Goal: Use online tool/utility: Utilize a website feature to perform a specific function

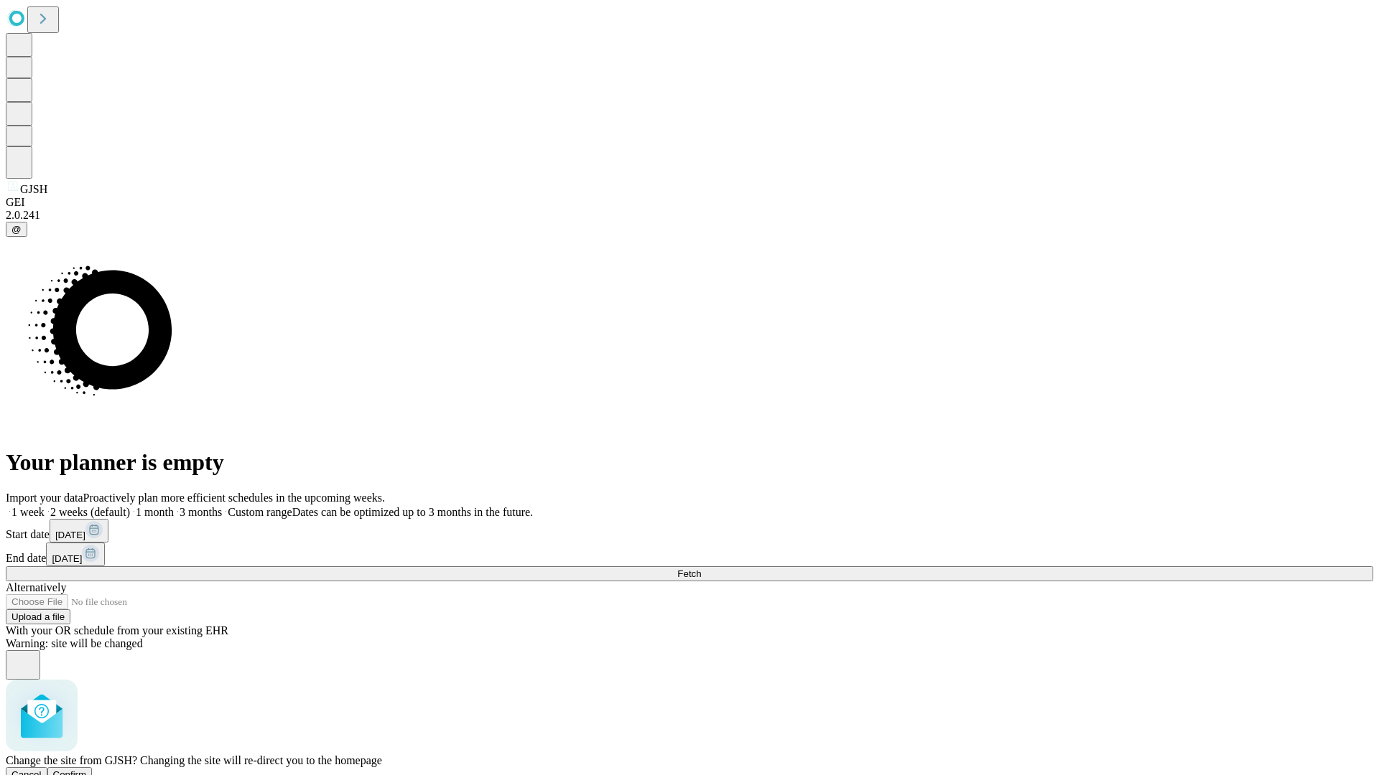
click at [87, 770] on span "Confirm" at bounding box center [70, 775] width 34 height 11
click at [130, 506] on label "2 weeks (default)" at bounding box center [87, 512] width 85 height 12
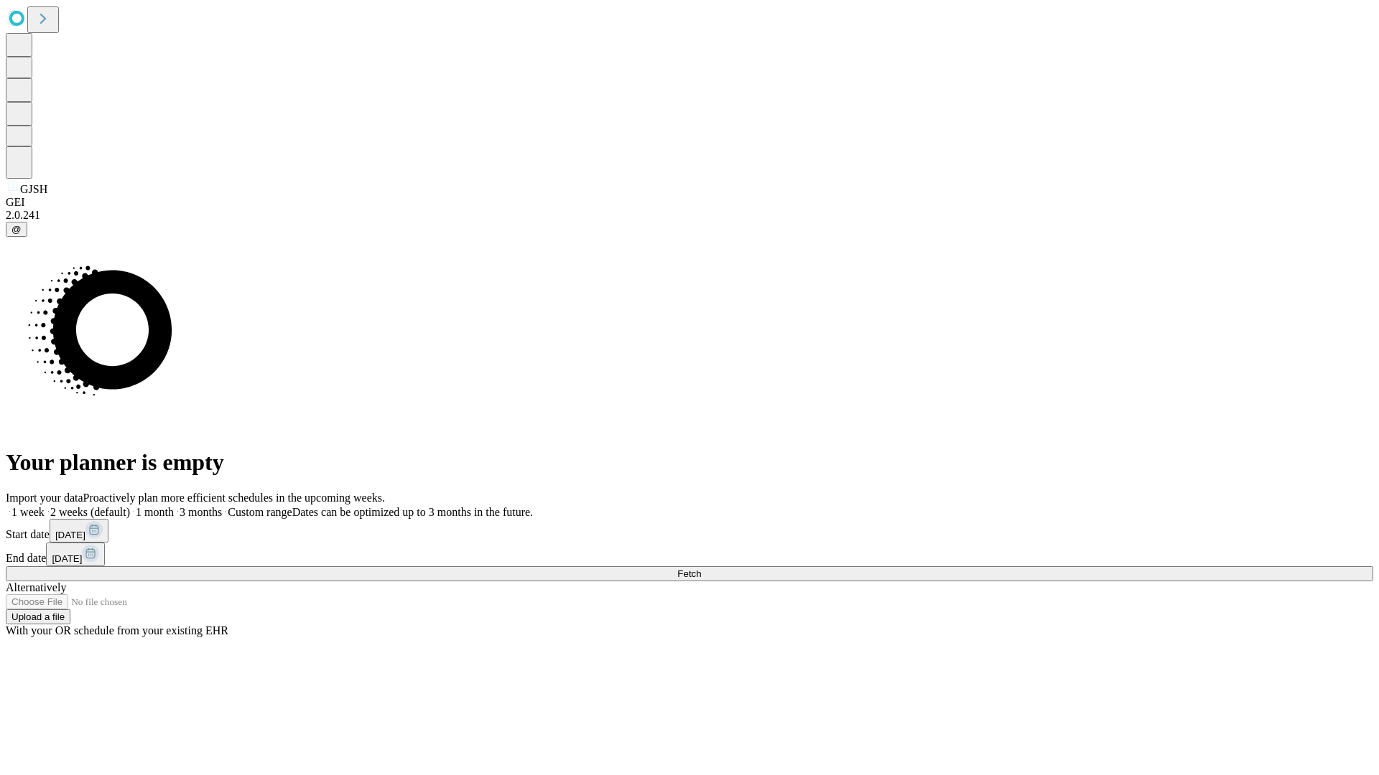
click at [701, 569] on span "Fetch" at bounding box center [689, 574] width 24 height 11
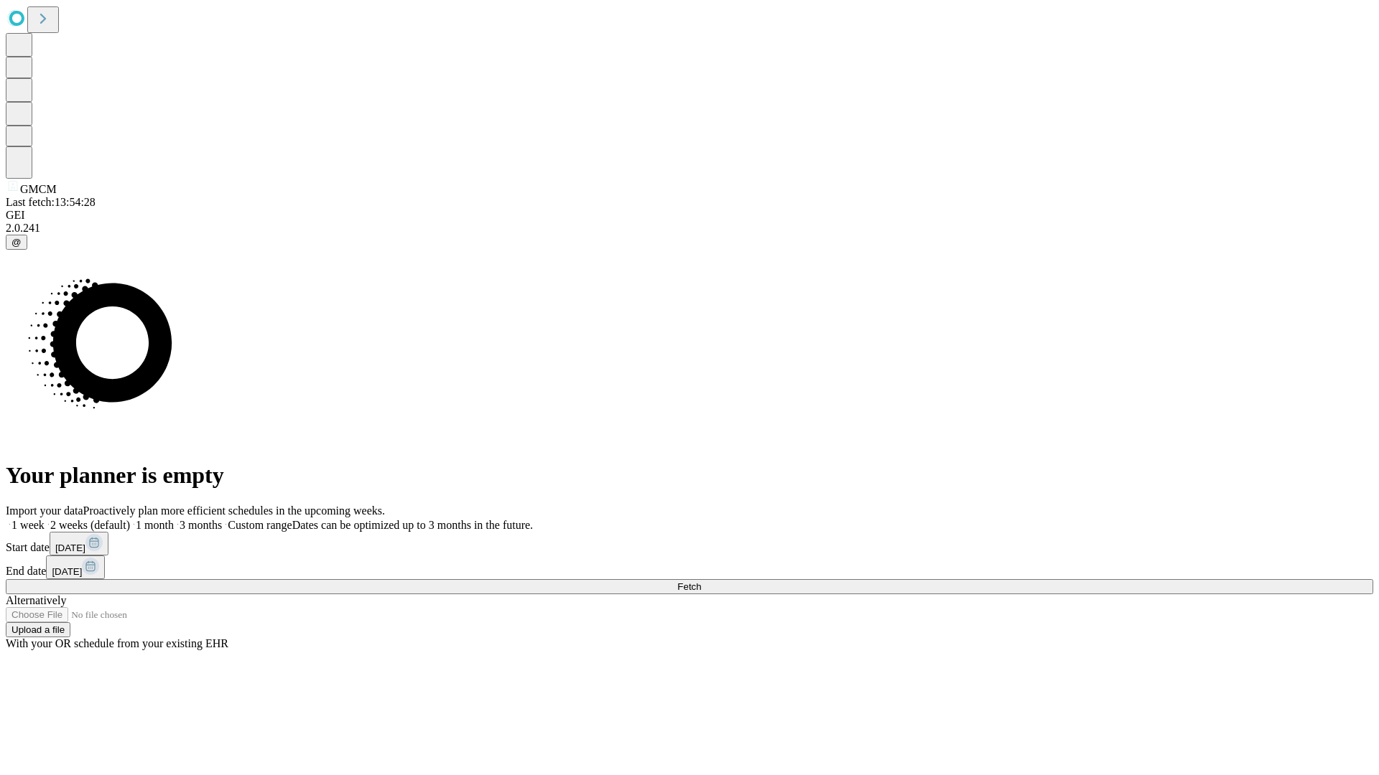
click at [130, 519] on label "2 weeks (default)" at bounding box center [87, 525] width 85 height 12
click at [701, 582] on span "Fetch" at bounding box center [689, 587] width 24 height 11
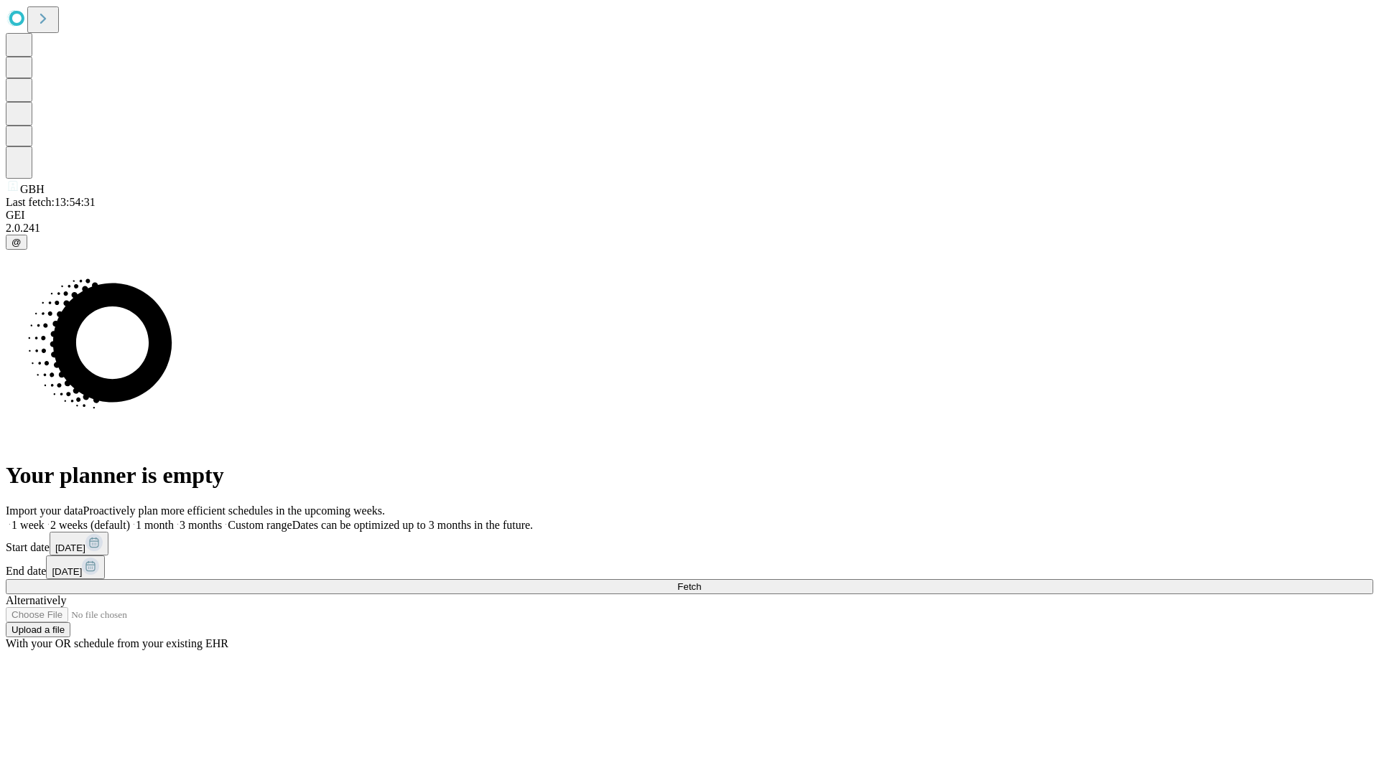
click at [130, 519] on label "2 weeks (default)" at bounding box center [87, 525] width 85 height 12
click at [701, 582] on span "Fetch" at bounding box center [689, 587] width 24 height 11
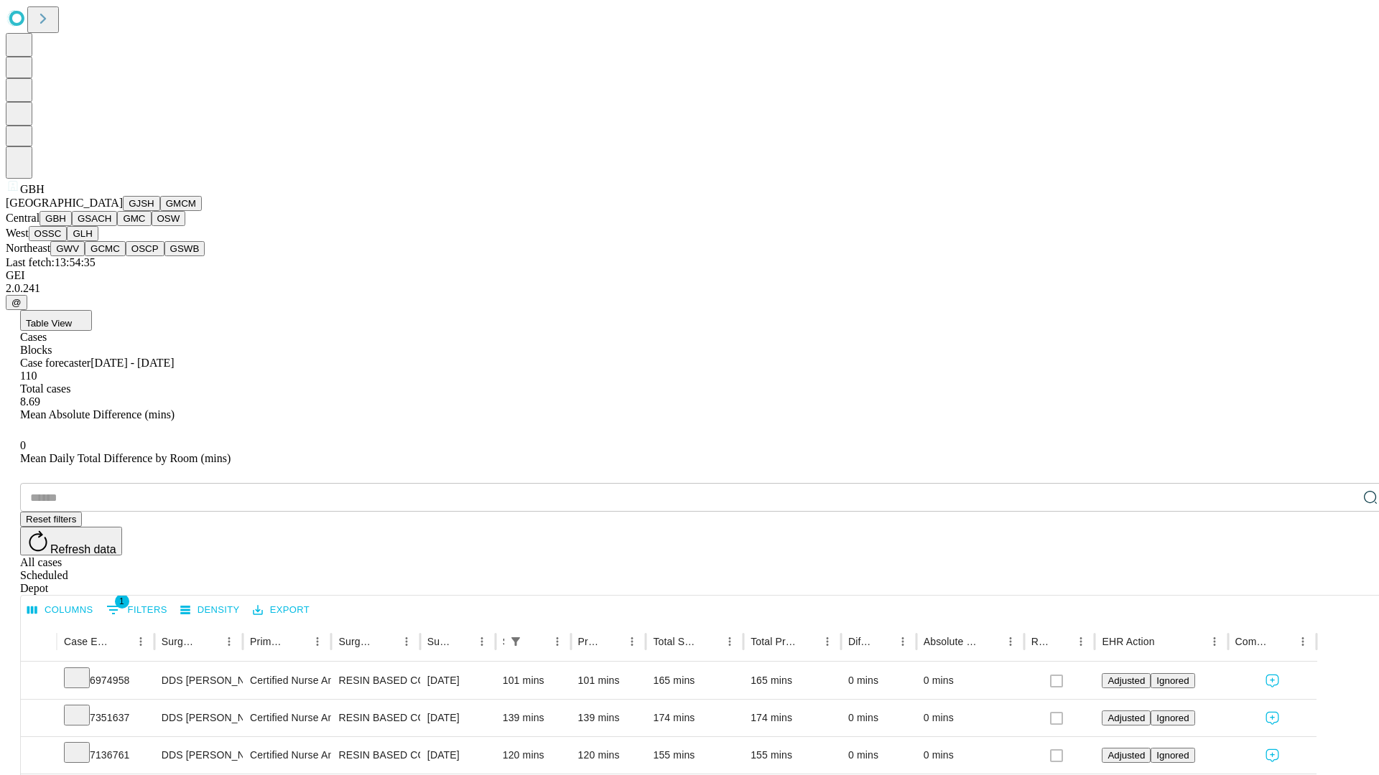
click at [111, 226] on button "GSACH" at bounding box center [94, 218] width 45 height 15
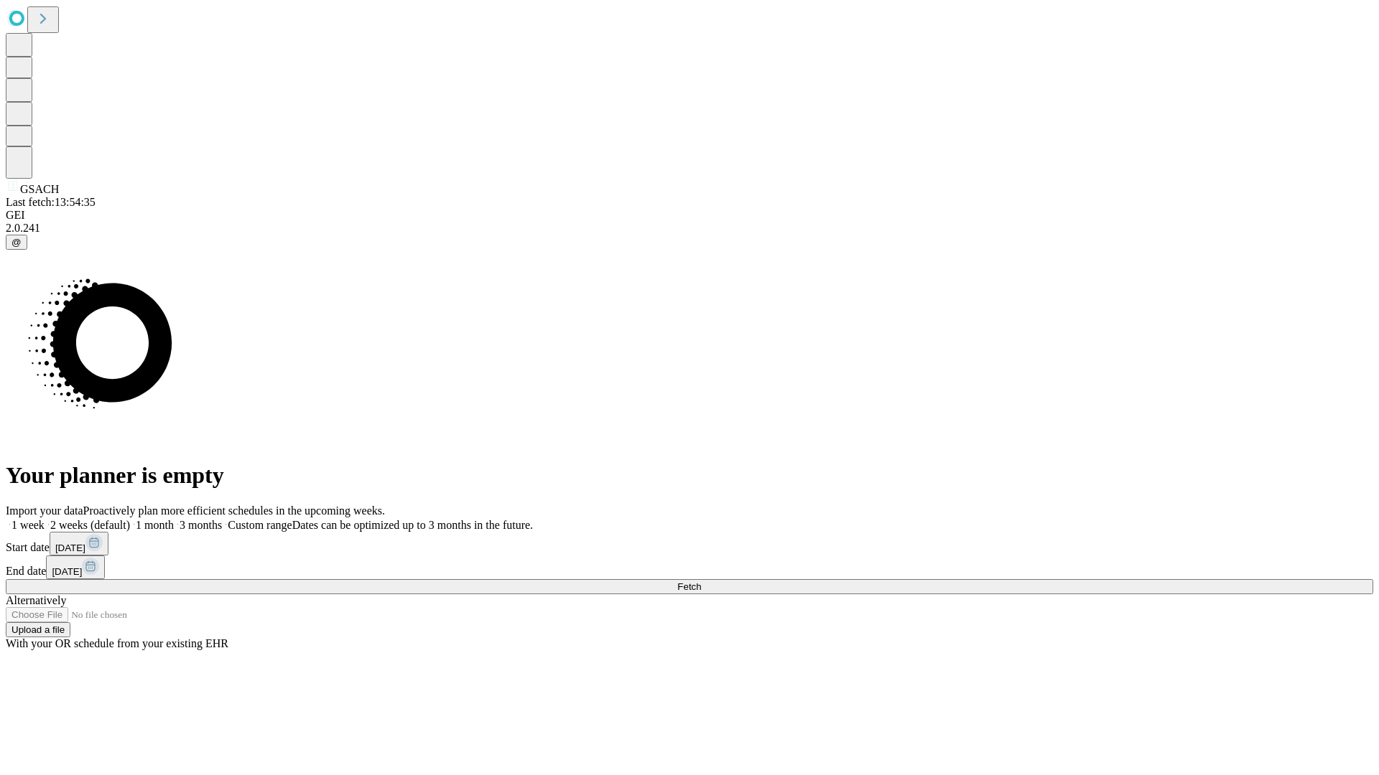
click at [130, 519] on label "2 weeks (default)" at bounding box center [87, 525] width 85 height 12
click at [701, 582] on span "Fetch" at bounding box center [689, 587] width 24 height 11
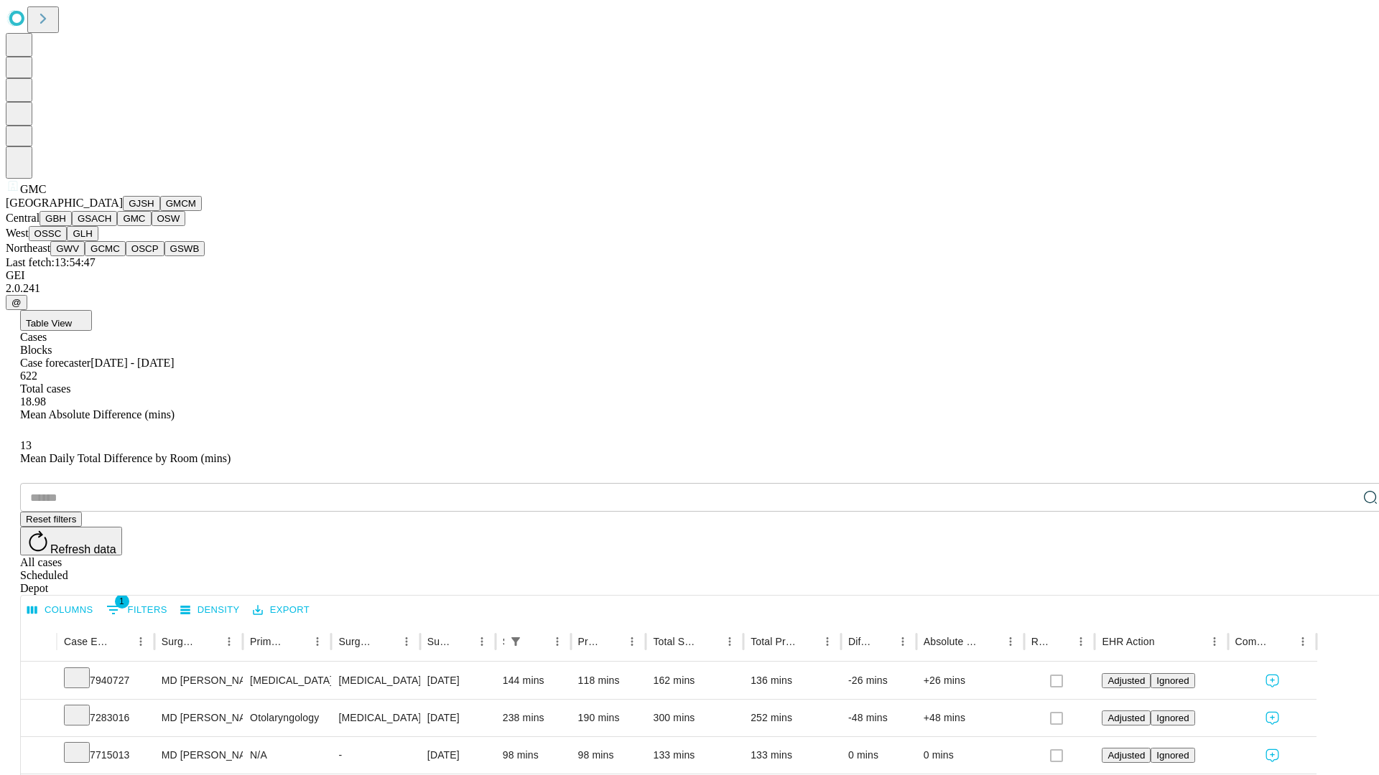
click at [152, 226] on button "OSW" at bounding box center [169, 218] width 34 height 15
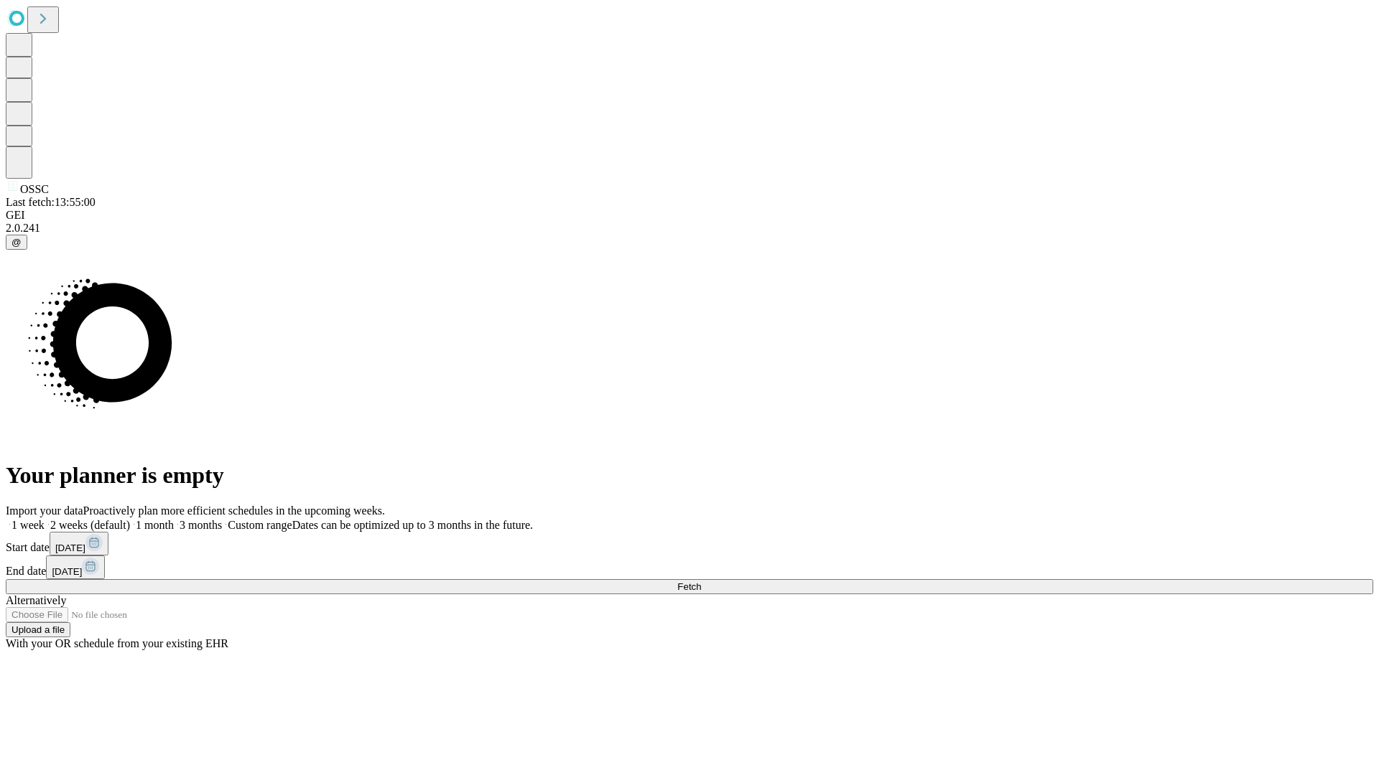
click at [130, 519] on label "2 weeks (default)" at bounding box center [87, 525] width 85 height 12
click at [701, 582] on span "Fetch" at bounding box center [689, 587] width 24 height 11
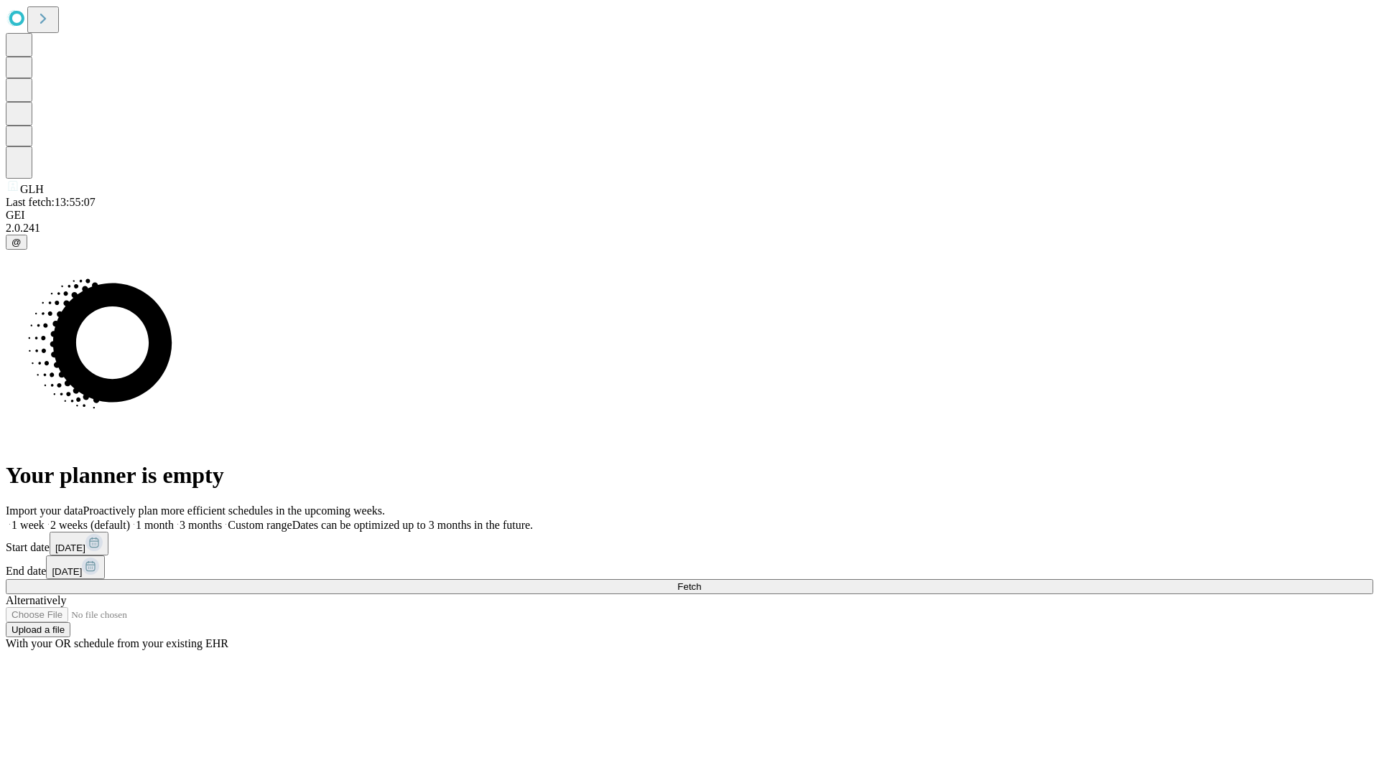
click at [130, 519] on label "2 weeks (default)" at bounding box center [87, 525] width 85 height 12
click at [701, 582] on span "Fetch" at bounding box center [689, 587] width 24 height 11
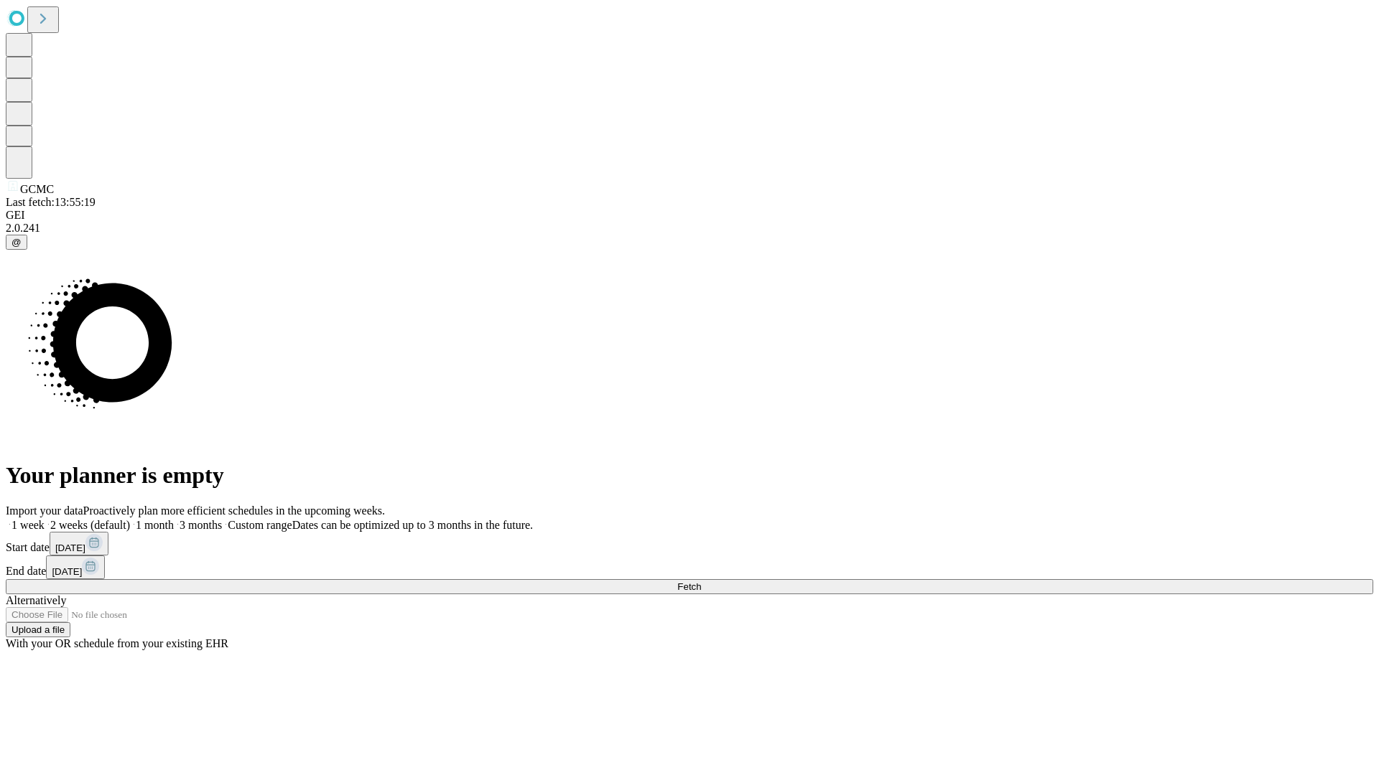
click at [130, 519] on label "2 weeks (default)" at bounding box center [87, 525] width 85 height 12
click at [701, 582] on span "Fetch" at bounding box center [689, 587] width 24 height 11
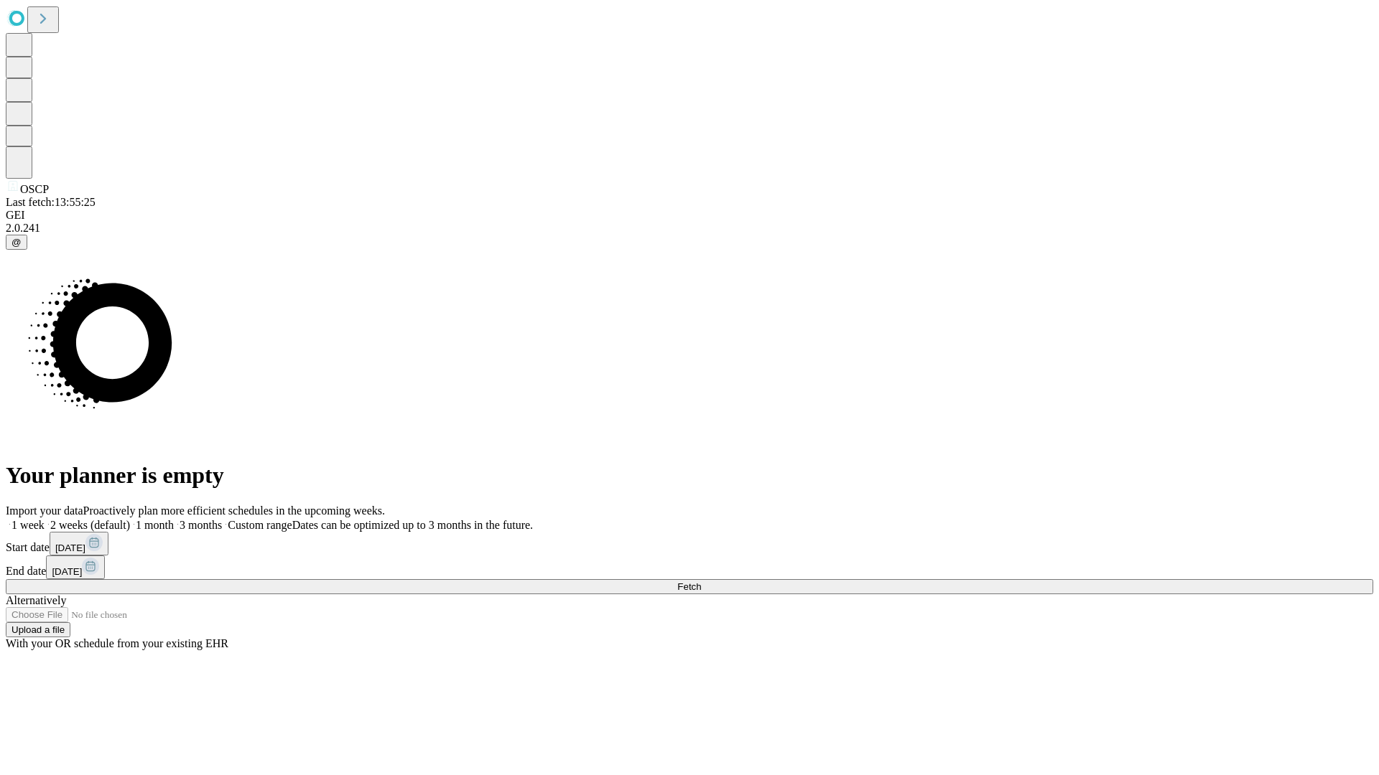
click at [701, 582] on span "Fetch" at bounding box center [689, 587] width 24 height 11
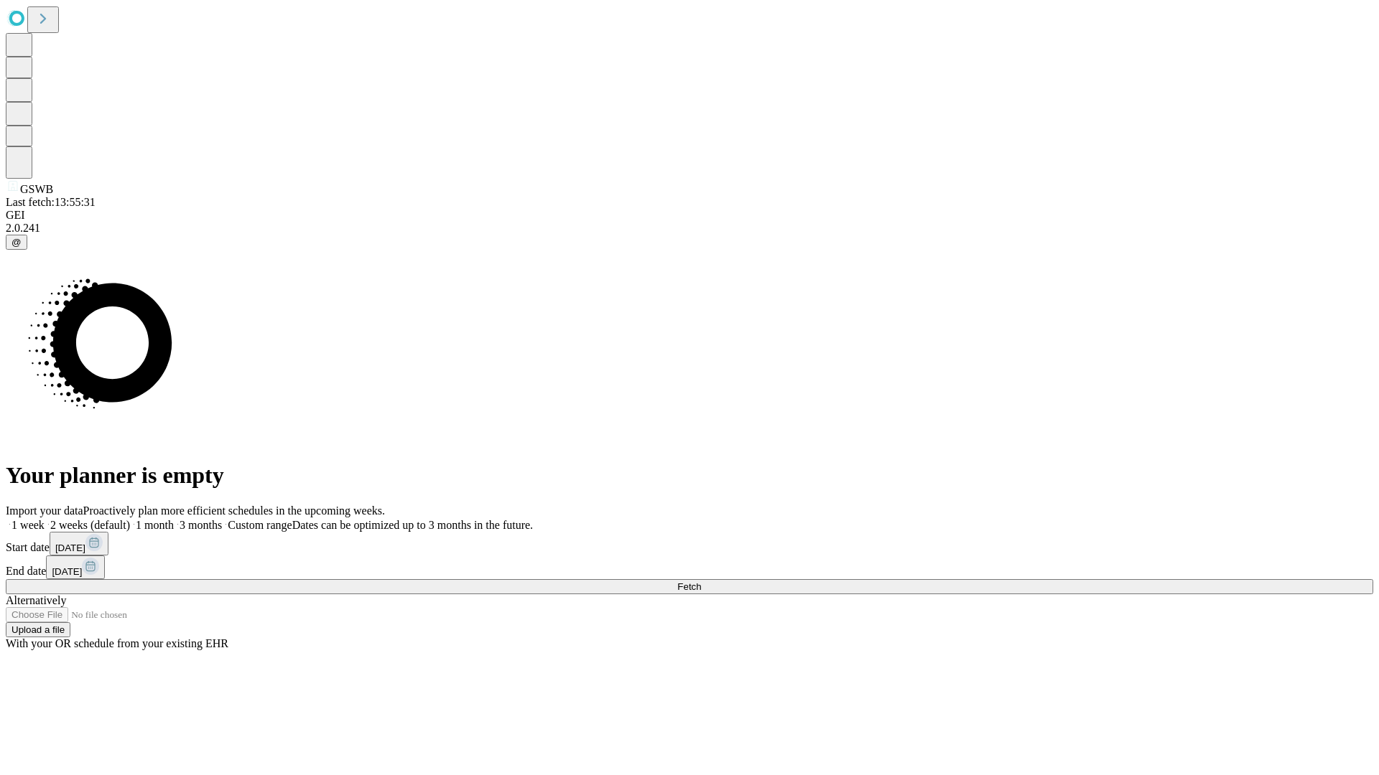
click at [130, 519] on label "2 weeks (default)" at bounding box center [87, 525] width 85 height 12
click at [701, 582] on span "Fetch" at bounding box center [689, 587] width 24 height 11
